Goal: Use online tool/utility: Utilize a website feature to perform a specific function

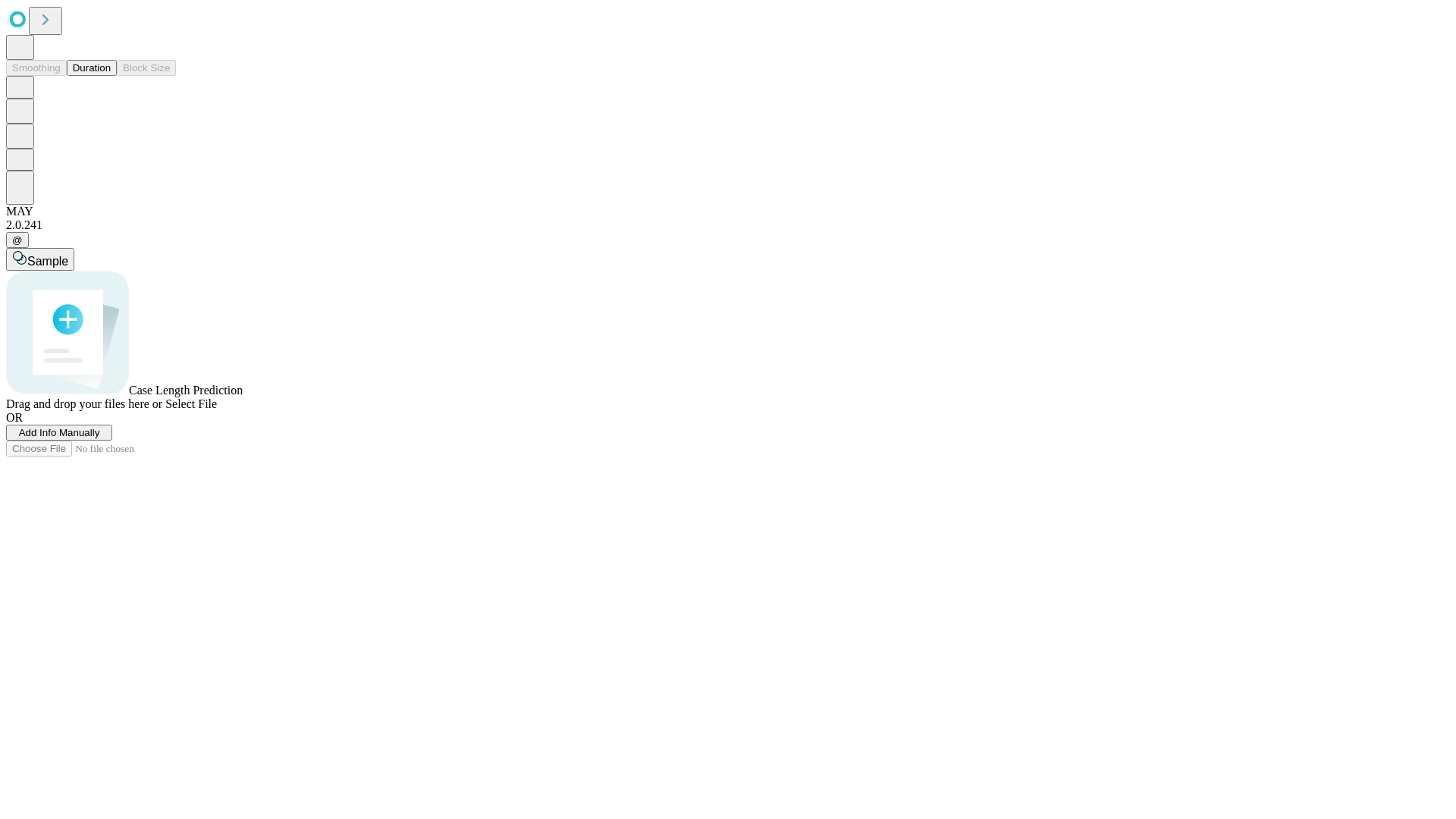
click at [111, 76] on button "Duration" at bounding box center [92, 68] width 50 height 16
click at [100, 438] on span "Add Info Manually" at bounding box center [59, 433] width 81 height 12
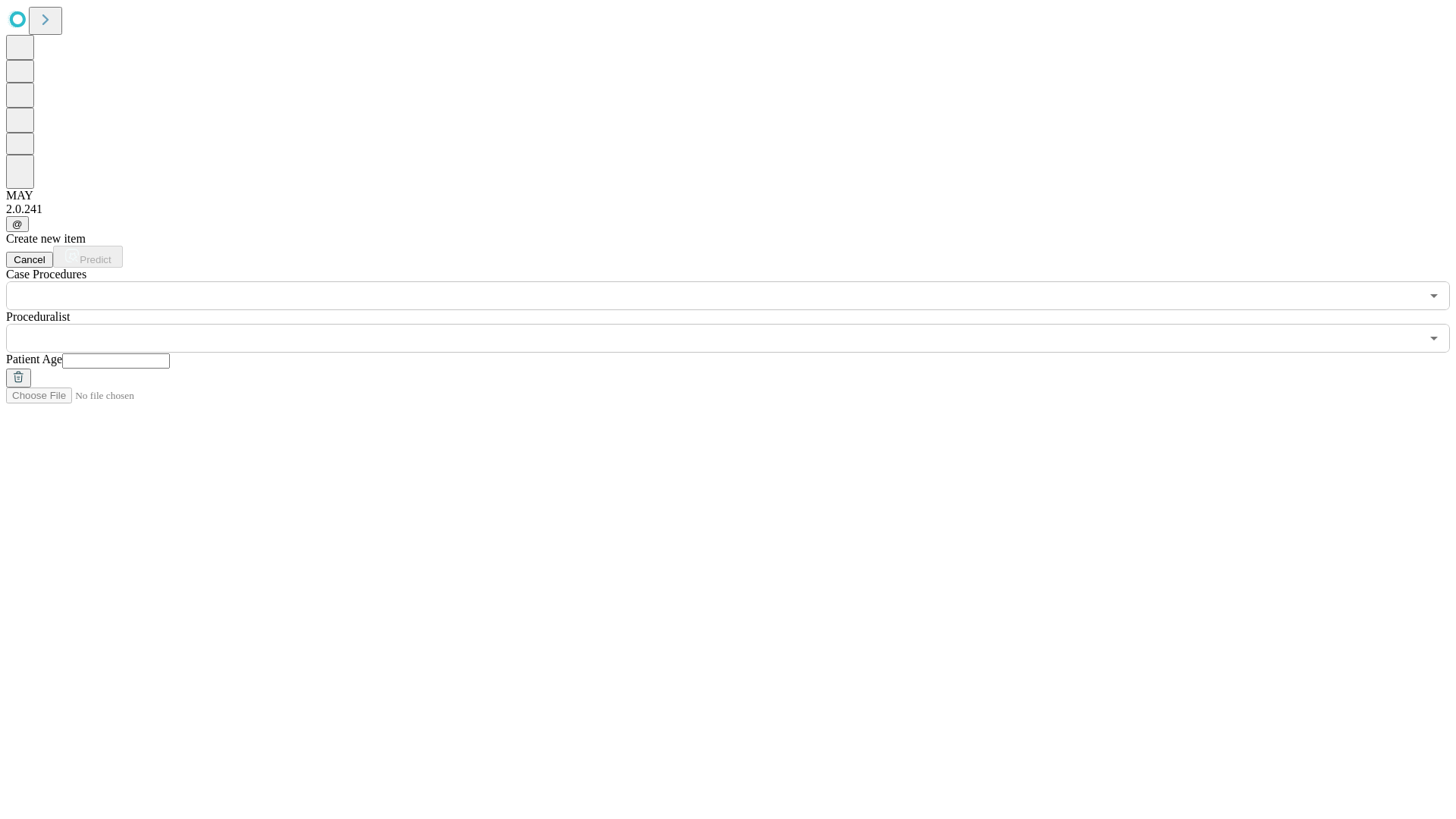
click at [170, 353] on input "text" at bounding box center [116, 361] width 108 height 15
type input "**"
click at [738, 324] on input "text" at bounding box center [713, 338] width 1414 height 28
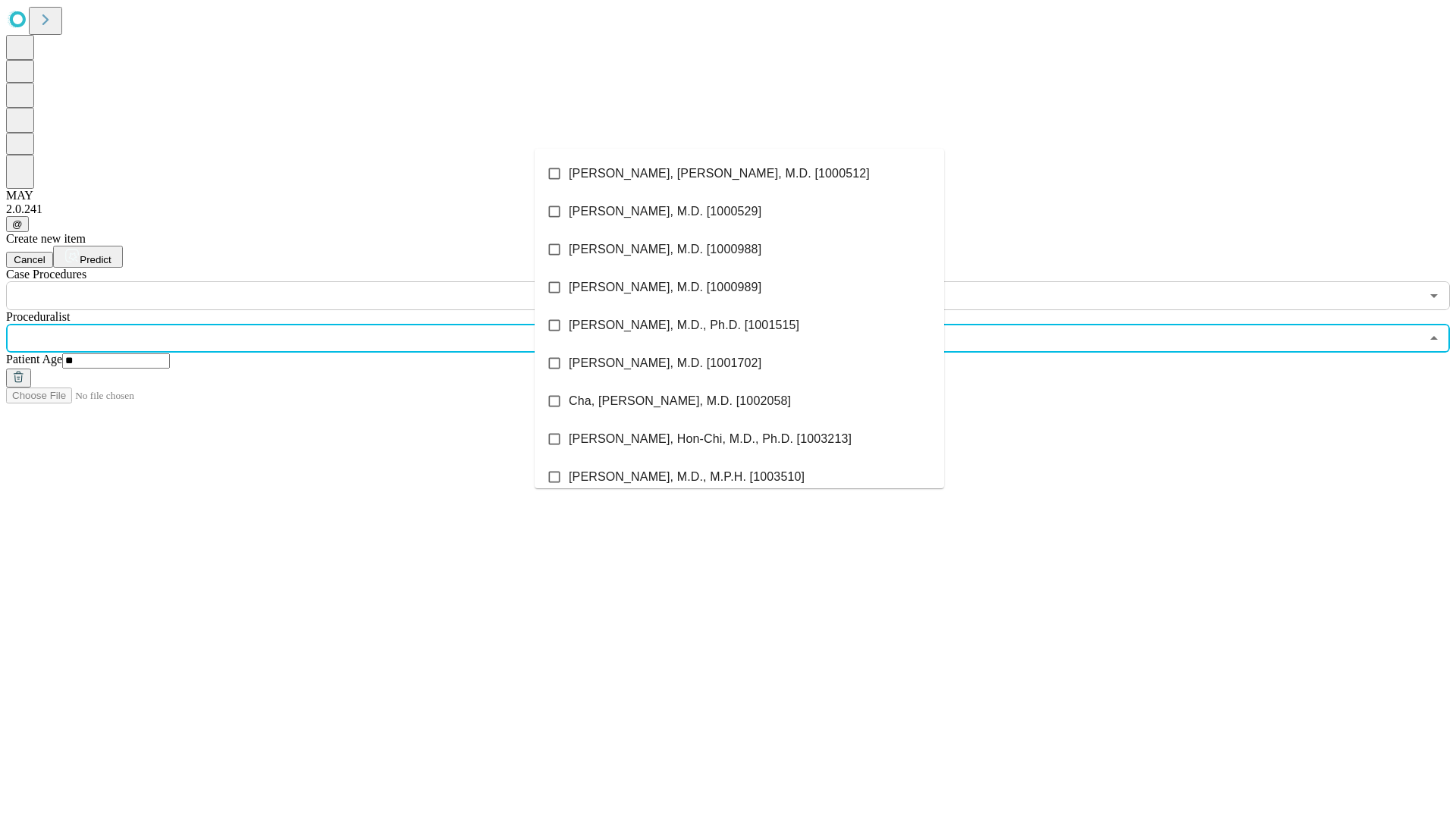
click at [739, 174] on li "[PERSON_NAME], [PERSON_NAME], M.D. [1000512]" at bounding box center [739, 173] width 410 height 38
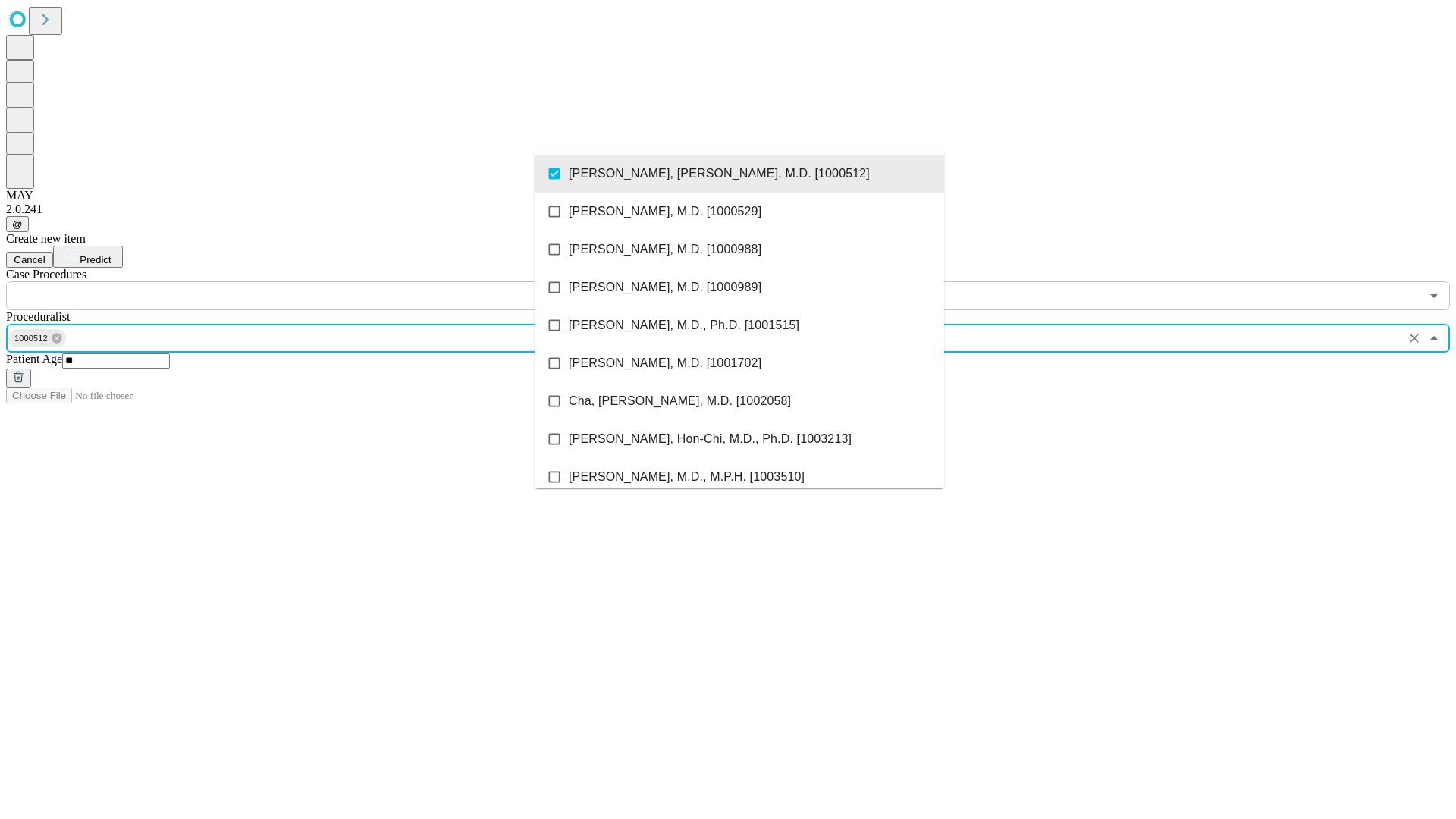
click at [319, 281] on input "text" at bounding box center [713, 295] width 1414 height 28
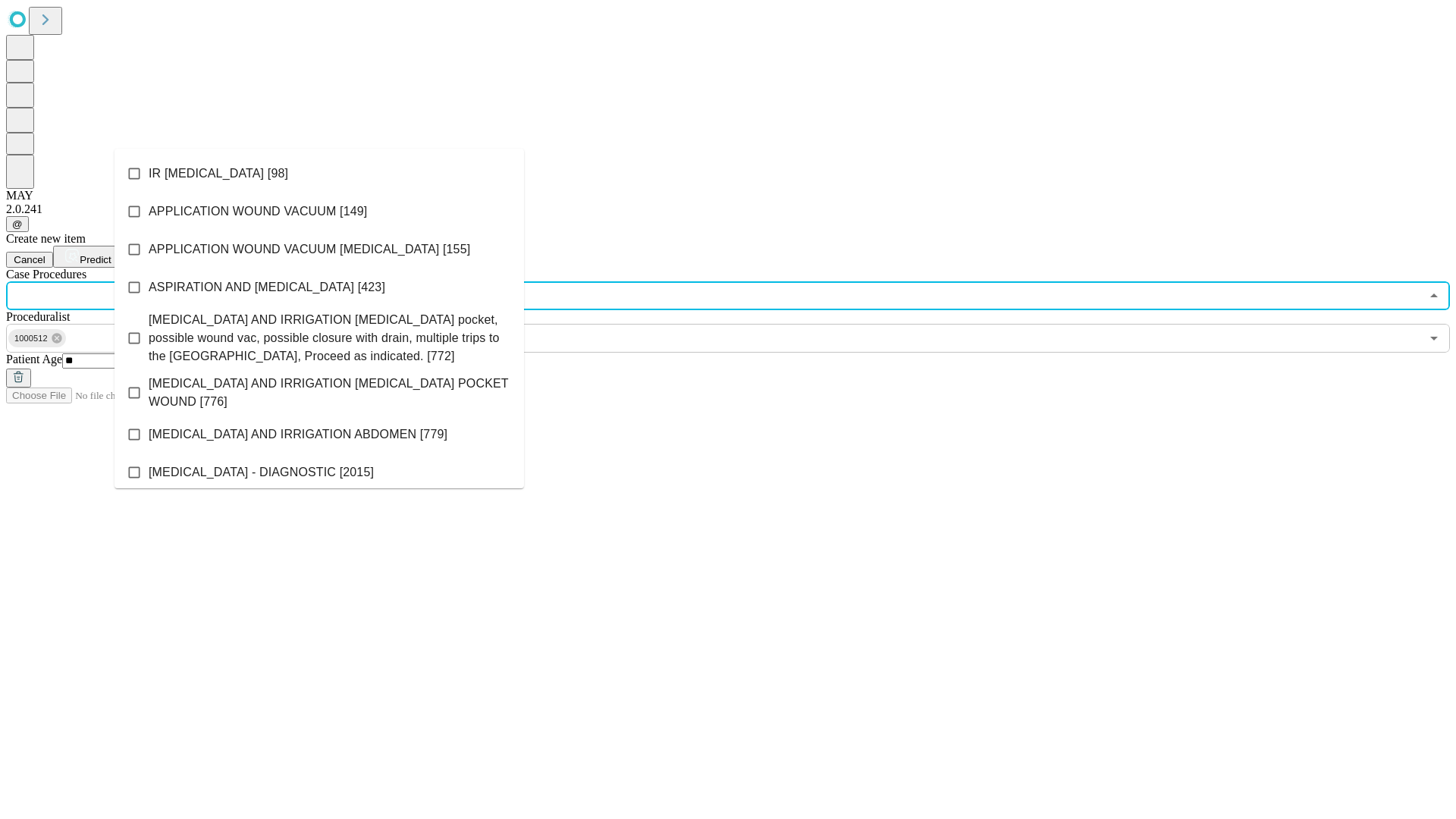
click at [320, 174] on li "IR [MEDICAL_DATA] [98]" at bounding box center [320, 173] width 410 height 38
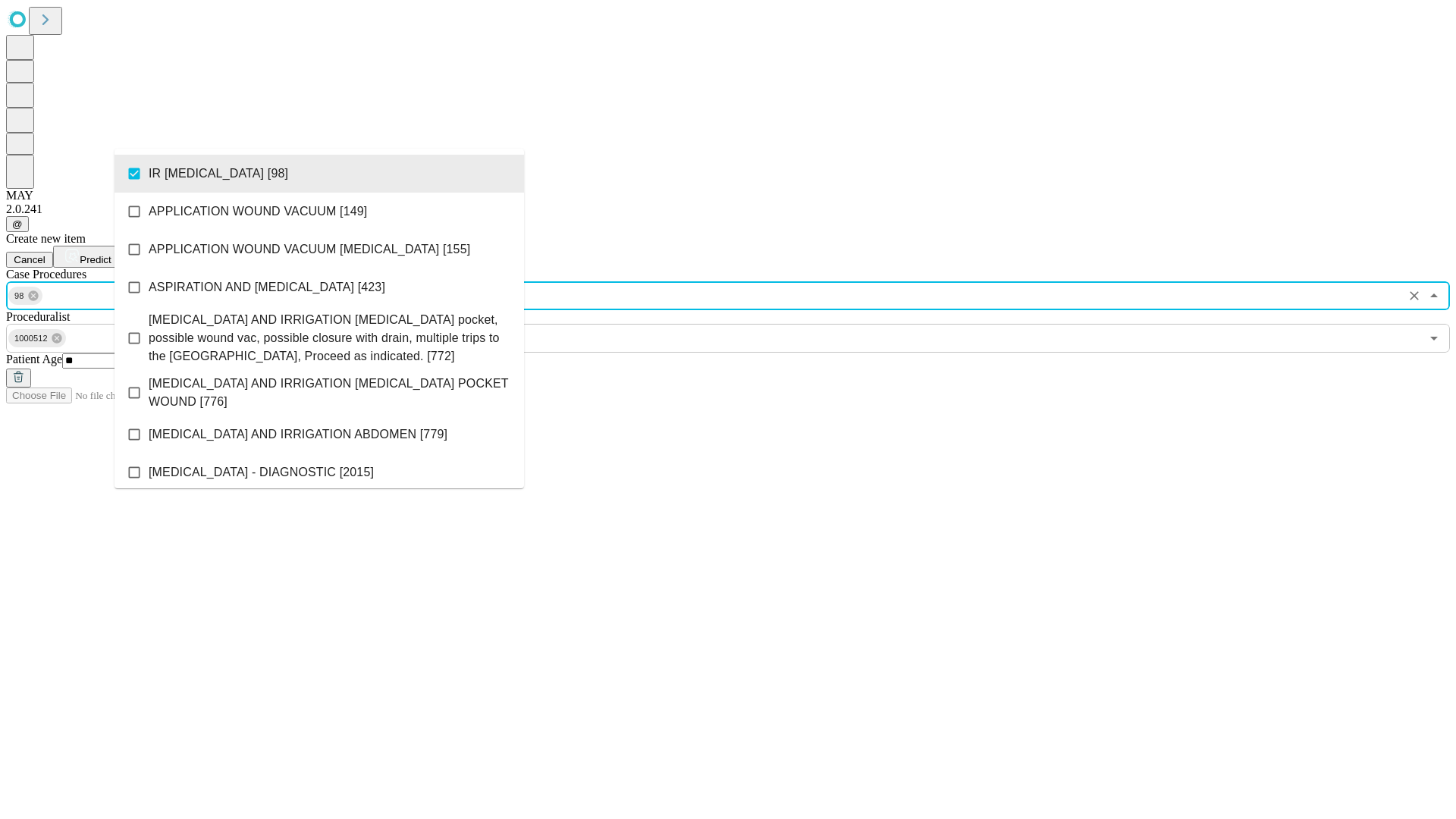
click at [111, 254] on span "Predict" at bounding box center [95, 259] width 31 height 12
